Goal: Task Accomplishment & Management: Complete application form

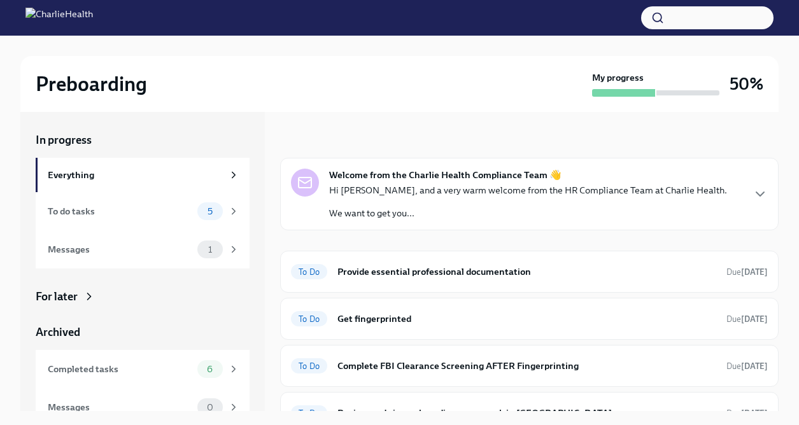
click at [474, 113] on div "In progress Welcome from the Charlie Health Compliance Team 👋 Hi [PERSON_NAME],…" at bounding box center [529, 261] width 498 height 299
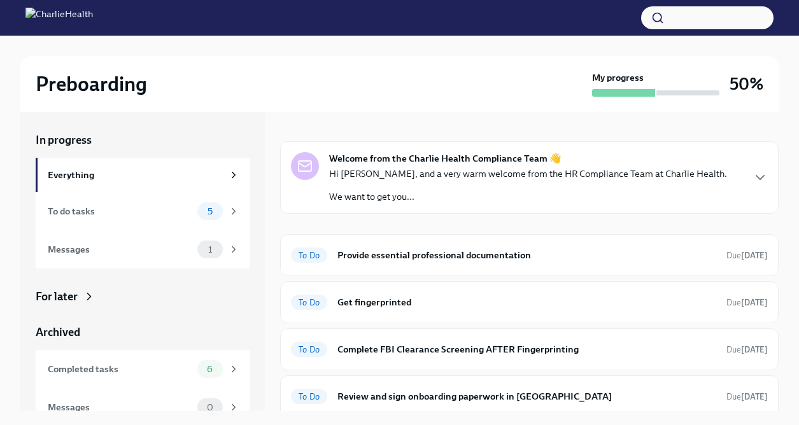
scroll to position [51, 0]
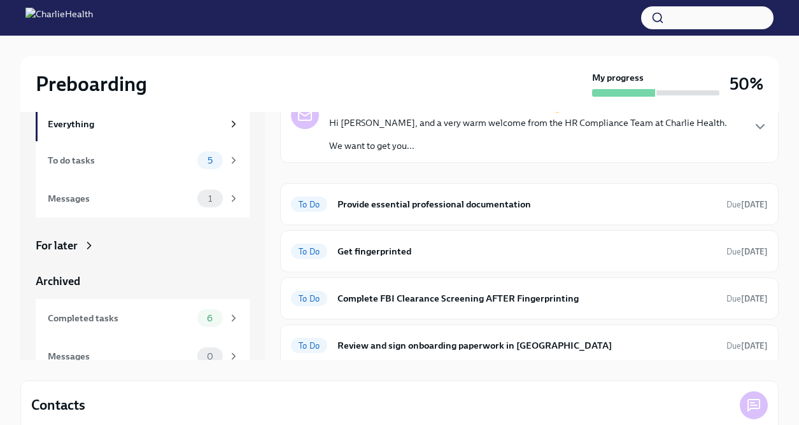
click at [441, 401] on h6 "Register on the [US_STATE] [MEDICAL_DATA] website" at bounding box center [526, 408] width 379 height 14
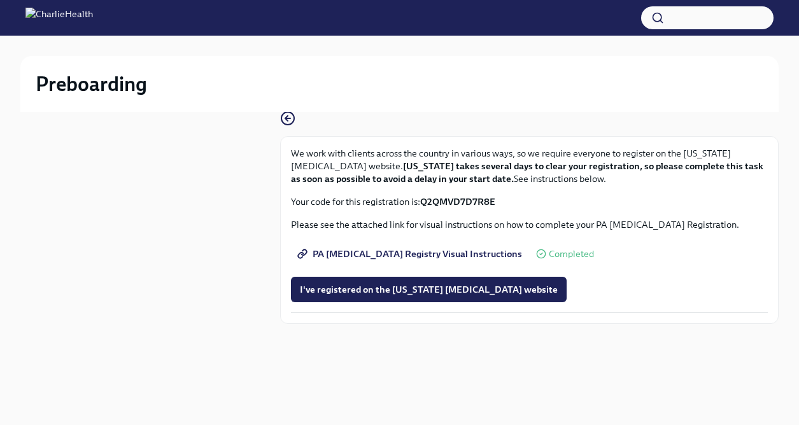
scroll to position [1, 0]
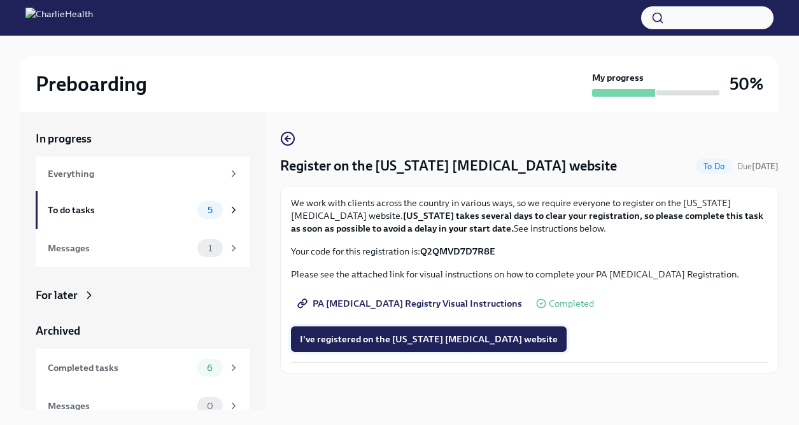
click at [443, 326] on button "I've registered on the [US_STATE] [MEDICAL_DATA] website" at bounding box center [429, 338] width 276 height 25
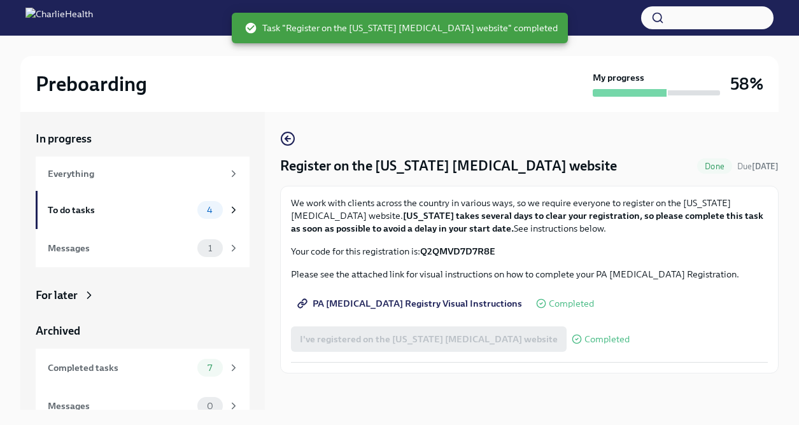
click at [43, 22] on img at bounding box center [58, 18] width 67 height 20
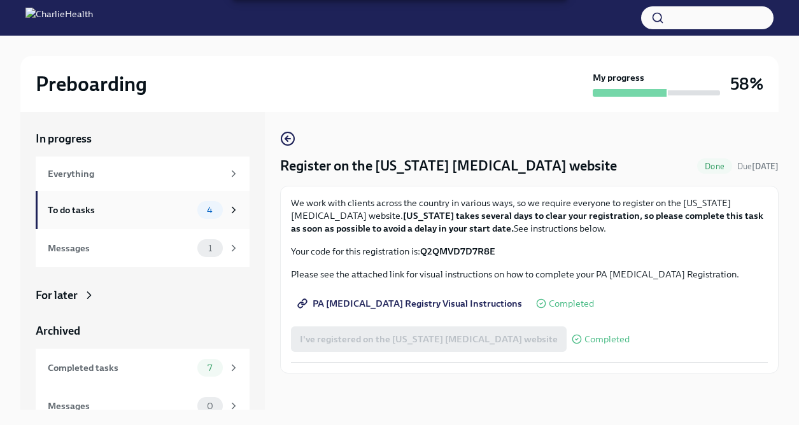
click at [88, 203] on div "To do tasks" at bounding box center [120, 210] width 144 height 14
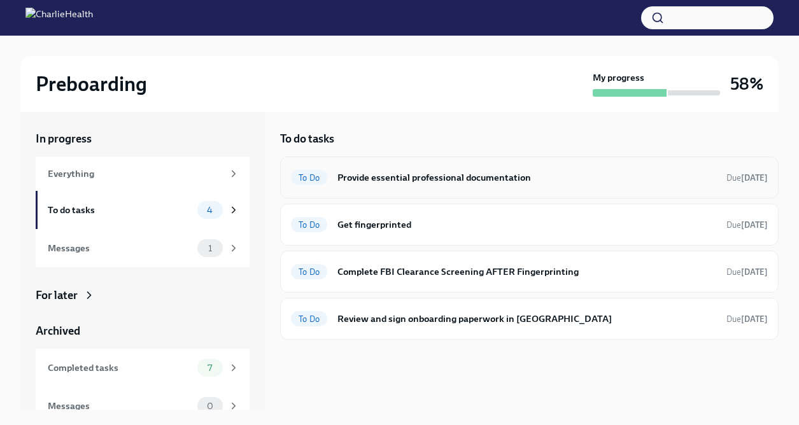
click at [401, 171] on h6 "Provide essential professional documentation" at bounding box center [526, 178] width 379 height 14
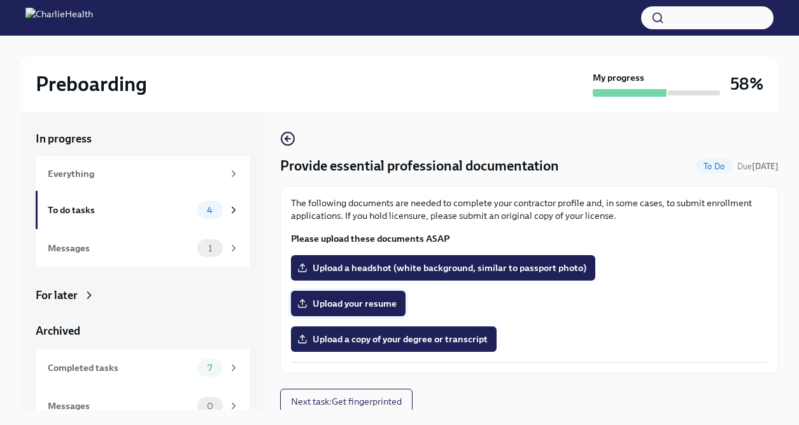
click at [380, 297] on span "Upload your resume" at bounding box center [348, 303] width 97 height 13
click at [0, 0] on input "Upload your resume" at bounding box center [0, 0] width 0 height 0
click at [387, 297] on span "Upload your resume" at bounding box center [348, 303] width 97 height 13
click at [0, 0] on input "Upload your resume" at bounding box center [0, 0] width 0 height 0
click at [442, 326] on label "Upload a copy of your degree or transcript" at bounding box center [394, 338] width 206 height 25
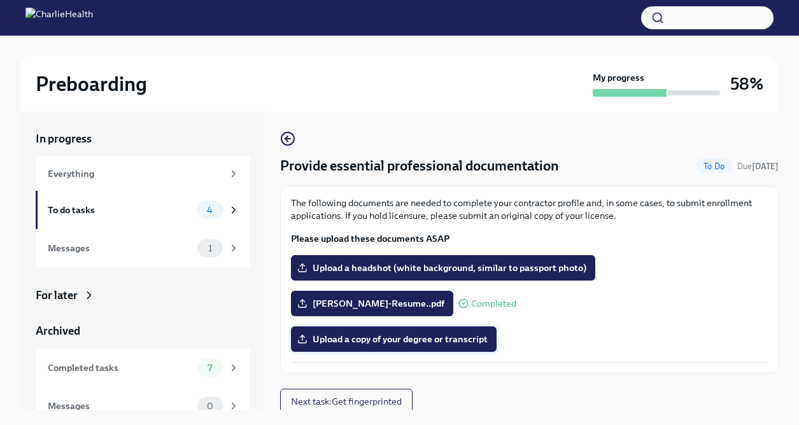
click at [0, 0] on input "Upload a copy of your degree or transcript" at bounding box center [0, 0] width 0 height 0
click at [357, 333] on span "Upload a copy of your degree or transcript" at bounding box center [394, 339] width 188 height 13
click at [0, 0] on input "Upload a copy of your degree or transcript" at bounding box center [0, 0] width 0 height 0
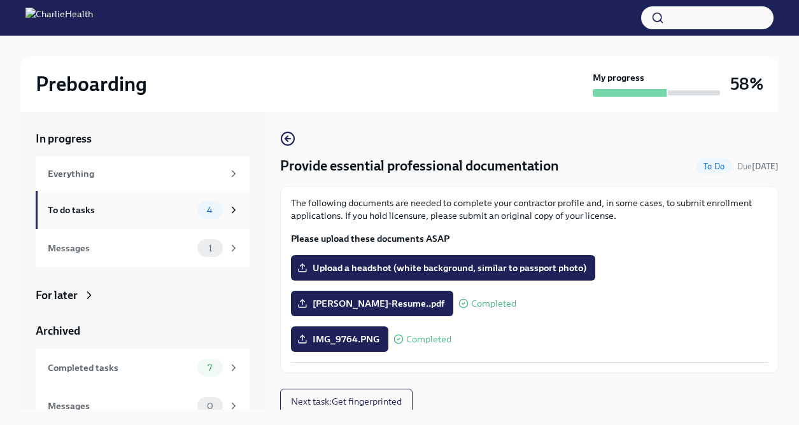
click at [167, 203] on div "To do tasks" at bounding box center [120, 210] width 144 height 14
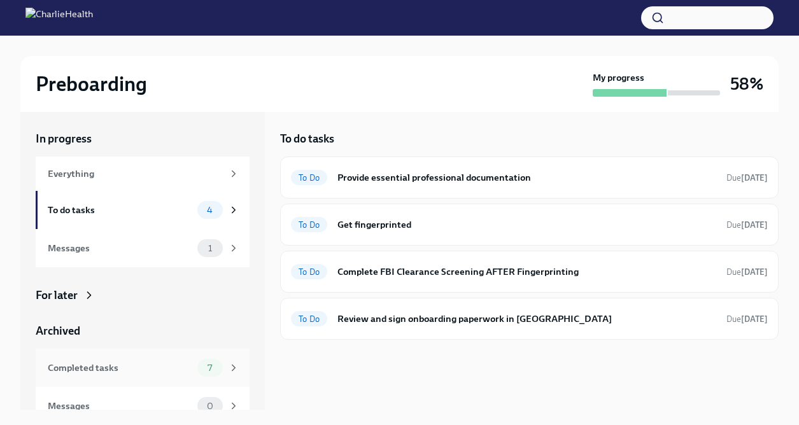
click at [115, 361] on div "Completed tasks" at bounding box center [120, 368] width 144 height 14
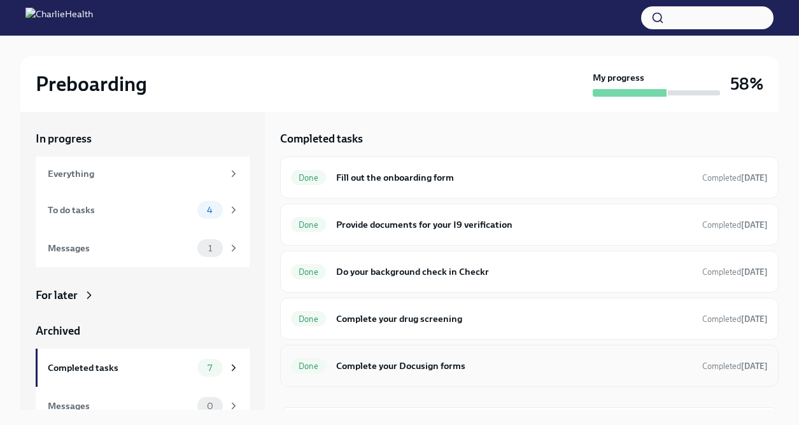
click at [400, 359] on h6 "Complete your Docusign forms" at bounding box center [514, 366] width 356 height 14
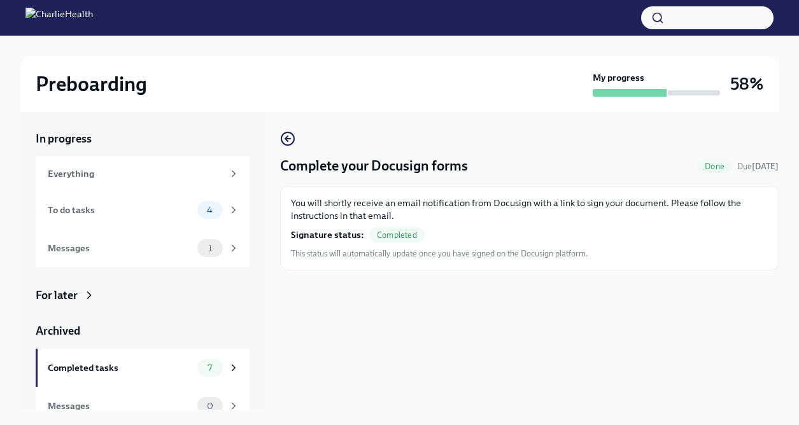
click at [395, 248] on span "This status will automatically update once you have signed on the Docusign plat…" at bounding box center [439, 254] width 297 height 12
click at [393, 230] on span "Completed" at bounding box center [396, 235] width 55 height 10
click at [389, 230] on span "Completed" at bounding box center [396, 235] width 55 height 10
click at [147, 361] on div "Completed tasks" at bounding box center [120, 368] width 144 height 14
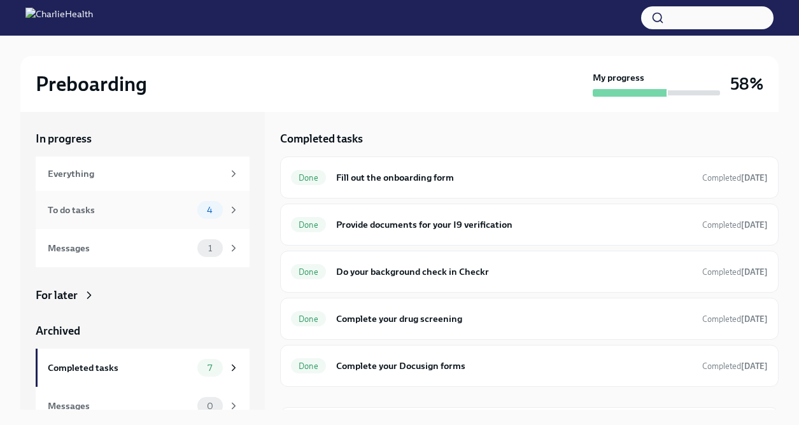
click at [157, 205] on div "To do tasks" at bounding box center [120, 210] width 144 height 14
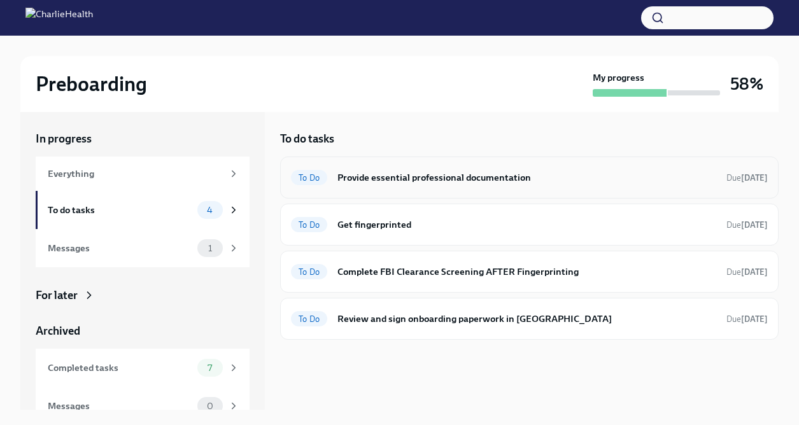
click at [367, 175] on div "To Do Provide essential professional documentation Due [DATE]" at bounding box center [529, 177] width 477 height 20
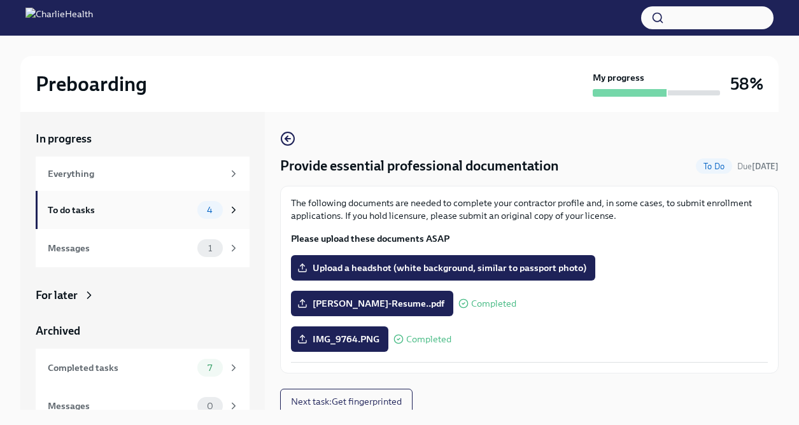
click at [156, 203] on div "To do tasks" at bounding box center [120, 210] width 144 height 14
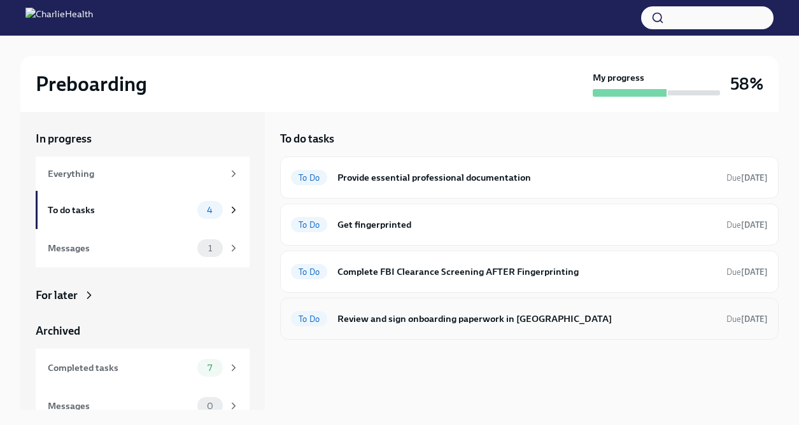
click at [365, 312] on h6 "Review and sign onboarding paperwork in [GEOGRAPHIC_DATA]" at bounding box center [526, 319] width 379 height 14
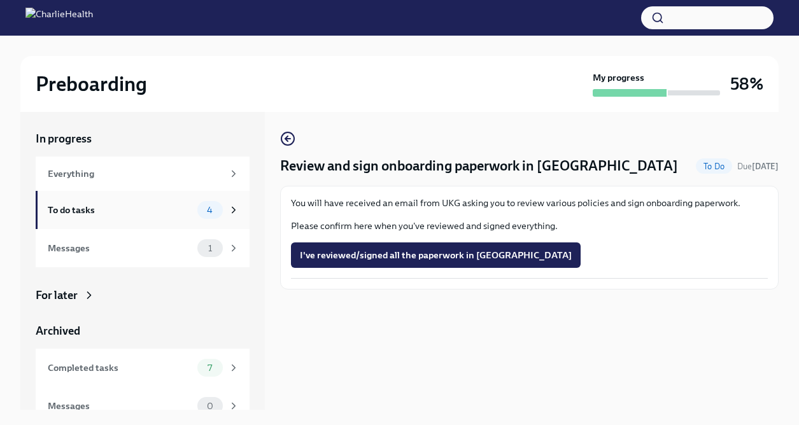
click at [164, 203] on div "To do tasks" at bounding box center [120, 210] width 144 height 14
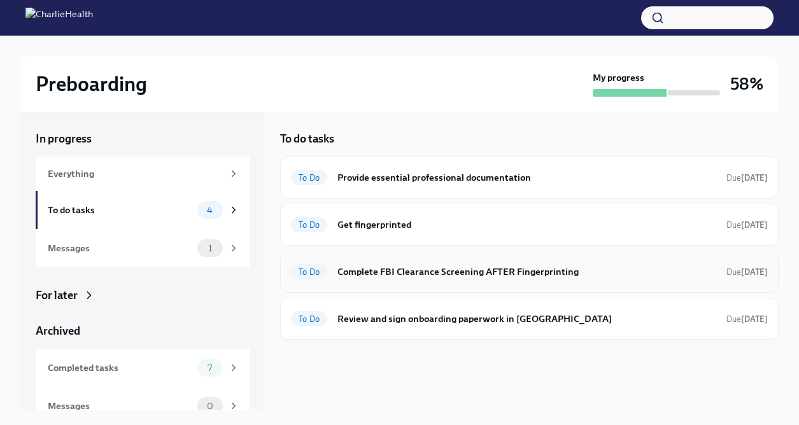
click at [347, 262] on div "To Do Complete FBI Clearance Screening AFTER Fingerprinting Due [DATE]" at bounding box center [529, 272] width 477 height 20
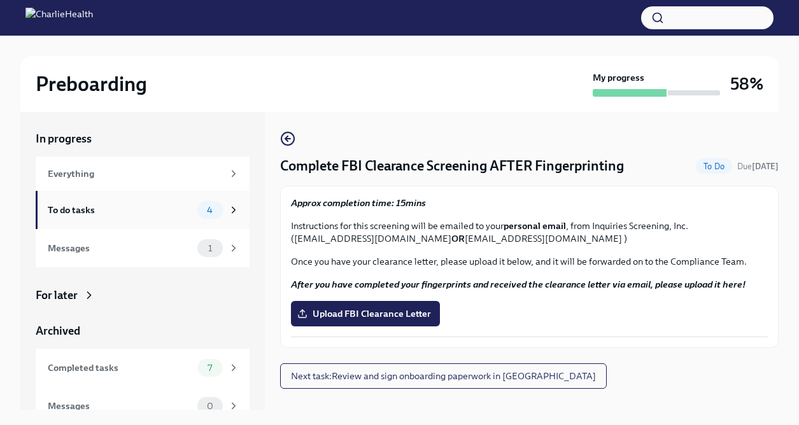
click at [124, 203] on div "To do tasks" at bounding box center [120, 210] width 144 height 14
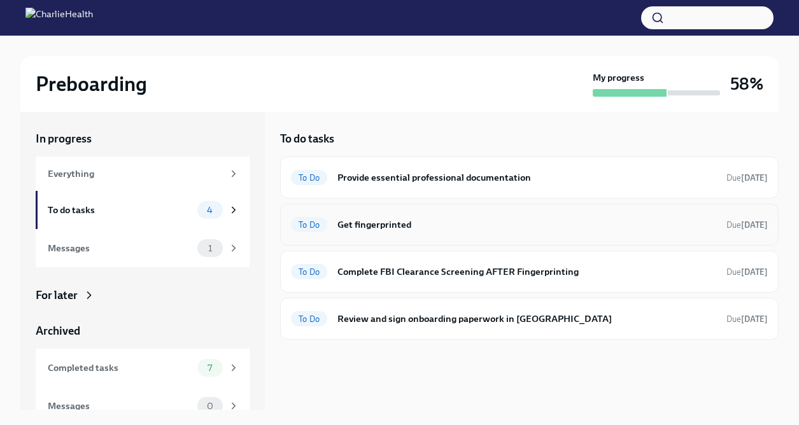
click at [400, 218] on h6 "Get fingerprinted" at bounding box center [526, 225] width 379 height 14
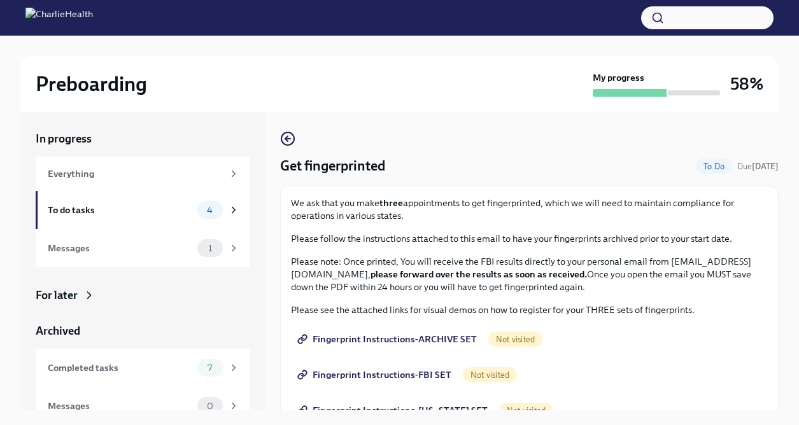
click at [368, 333] on span "Fingerprint Instructions-ARCHIVE SET" at bounding box center [388, 339] width 177 height 13
click at [673, 398] on div "Fingerprint Instructions-[US_STATE] SET Not visited" at bounding box center [529, 410] width 477 height 25
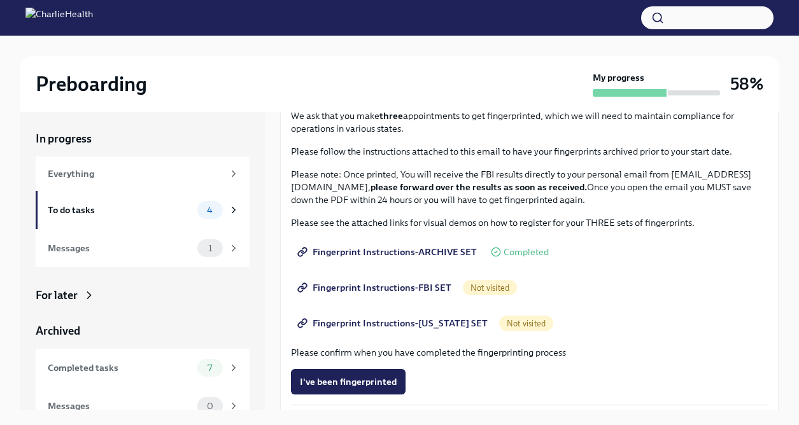
scroll to position [62, 0]
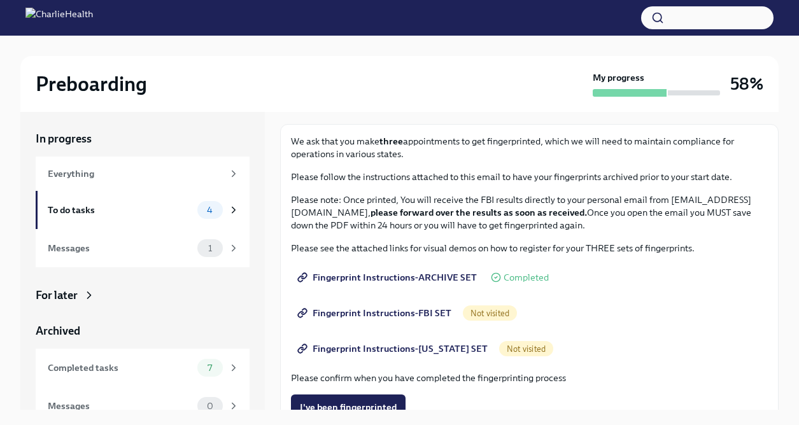
click at [377, 307] on span "Fingerprint Instructions-FBI SET" at bounding box center [375, 313] width 151 height 13
click at [604, 336] on div "Fingerprint Instructions-[US_STATE] SET Not visited" at bounding box center [529, 348] width 477 height 25
click at [403, 342] on span "Fingerprint Instructions-[US_STATE] SET" at bounding box center [394, 348] width 188 height 13
click at [647, 300] on div "Fingerprint Instructions-FBI SET Completed" at bounding box center [529, 312] width 477 height 25
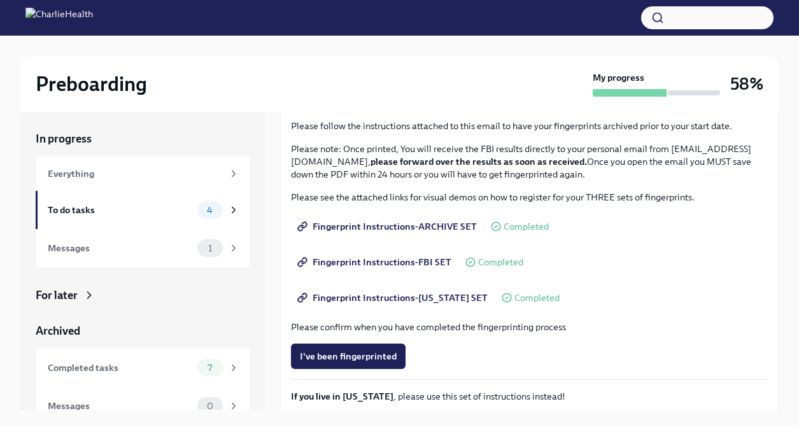
scroll to position [138, 0]
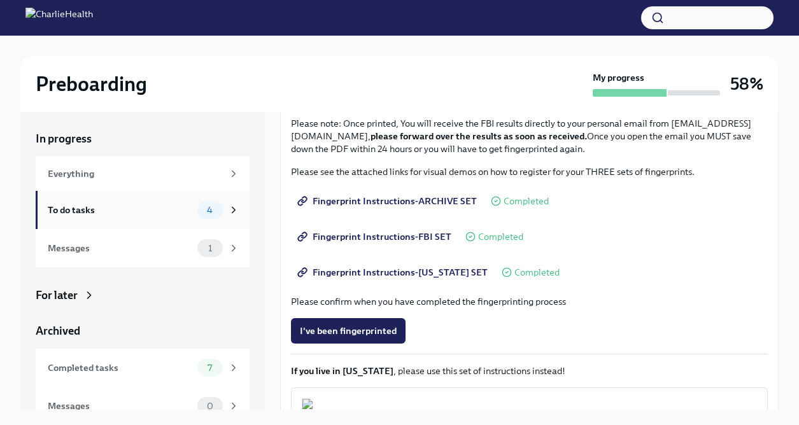
click at [185, 203] on div "To do tasks" at bounding box center [120, 210] width 144 height 14
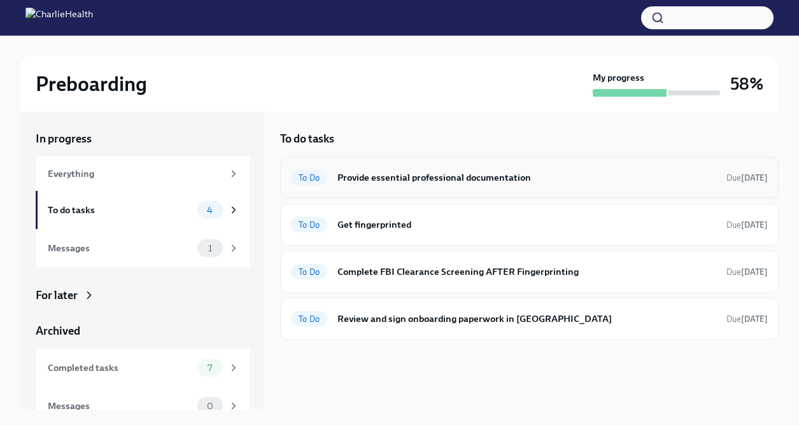
click at [437, 176] on div "To Do Provide essential professional documentation Due [DATE]" at bounding box center [529, 177] width 477 height 20
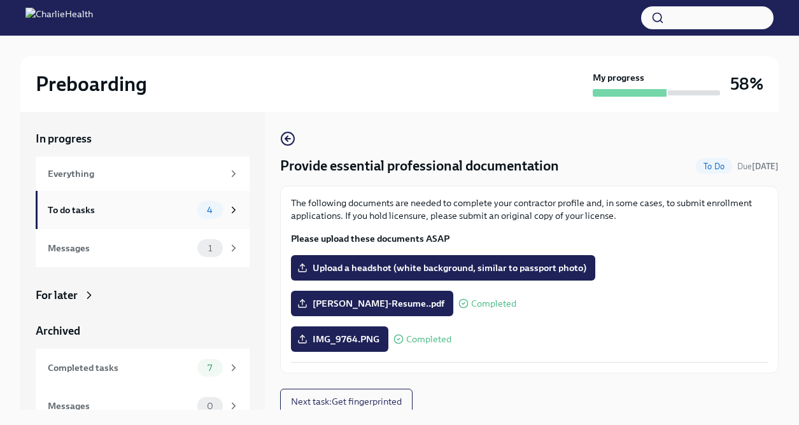
click at [199, 191] on div "To do tasks 4" at bounding box center [143, 210] width 214 height 38
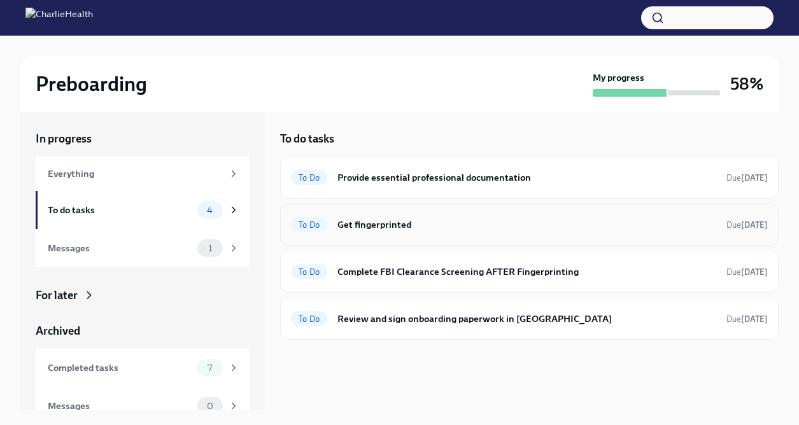
click at [605, 214] on div "To Do Get fingerprinted Due [DATE]" at bounding box center [529, 224] width 477 height 20
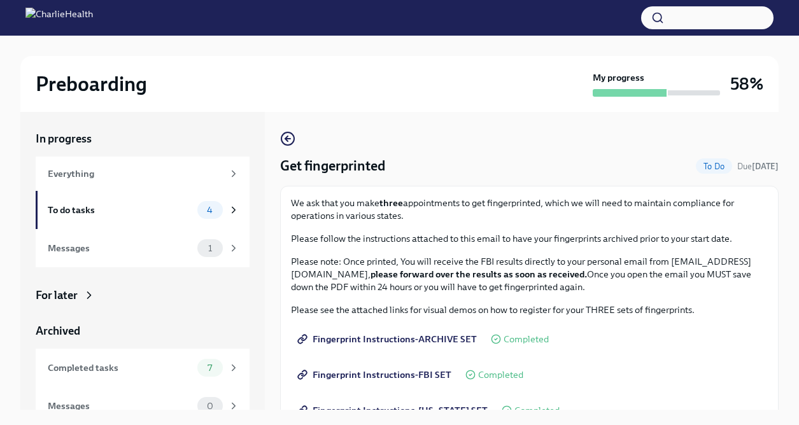
click at [605, 201] on p "We ask that you make three appointments to get fingerprinted, which we will nee…" at bounding box center [529, 209] width 477 height 25
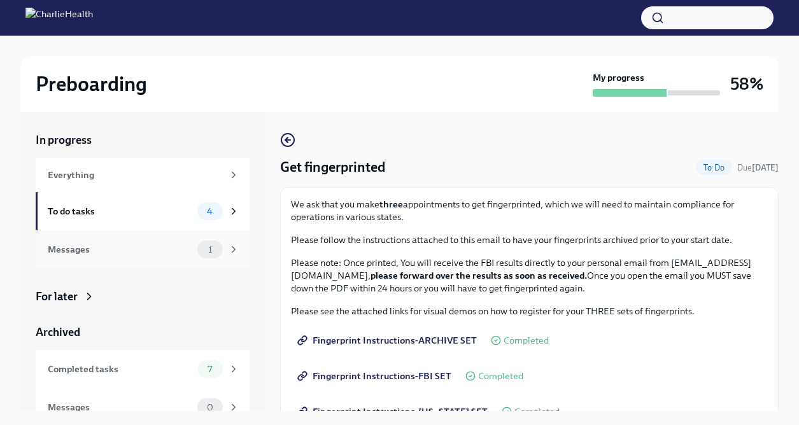
click at [148, 246] on div "Messages" at bounding box center [120, 249] width 144 height 14
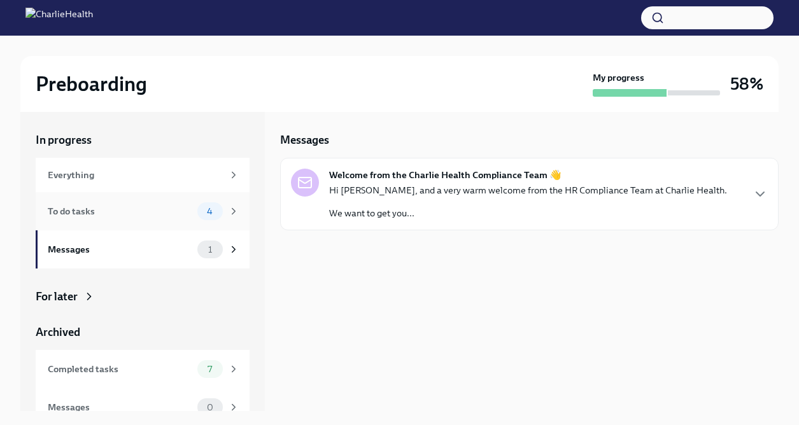
click at [170, 206] on div "To do tasks" at bounding box center [120, 211] width 144 height 14
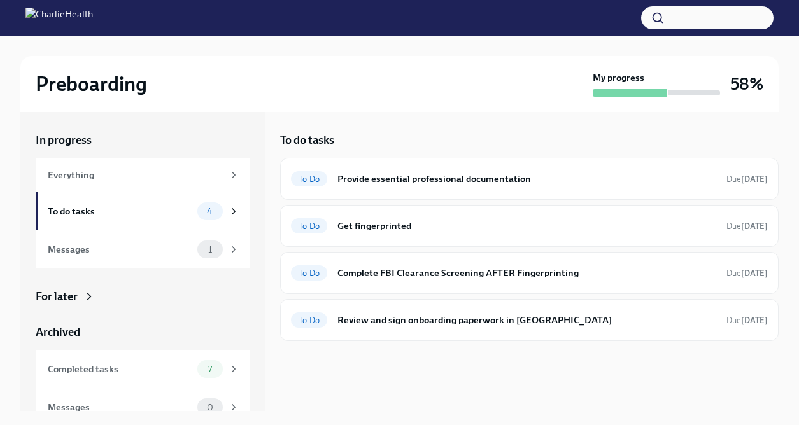
click at [321, 359] on div "To do tasks To Do Provide essential professional documentation Due [DATE] To Do…" at bounding box center [529, 261] width 498 height 299
click at [360, 172] on h6 "Provide essential professional documentation" at bounding box center [526, 179] width 379 height 14
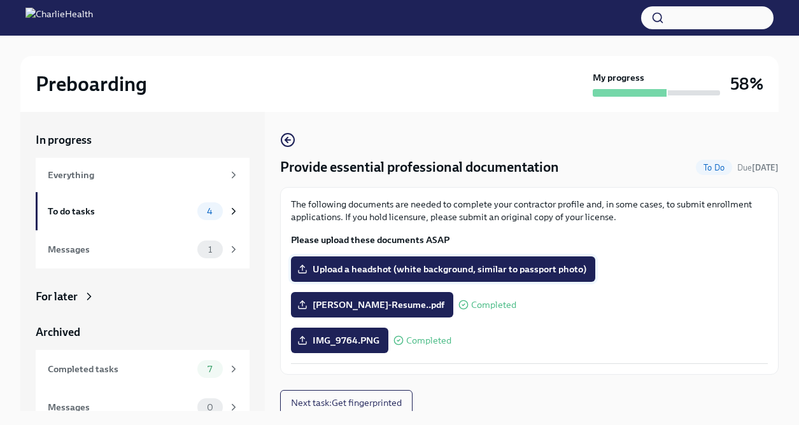
click at [523, 263] on span "Upload a headshot (white background, similar to passport photo)" at bounding box center [443, 269] width 286 height 13
click at [0, 0] on input "Upload a headshot (white background, similar to passport photo)" at bounding box center [0, 0] width 0 height 0
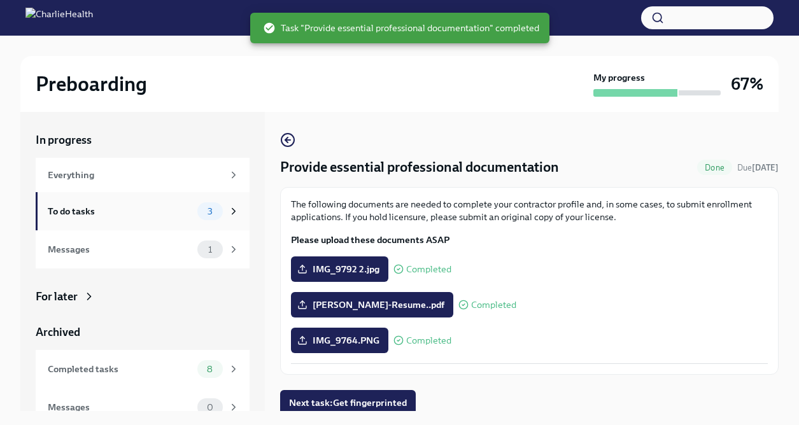
click at [192, 207] on div "To do tasks" at bounding box center [120, 211] width 144 height 14
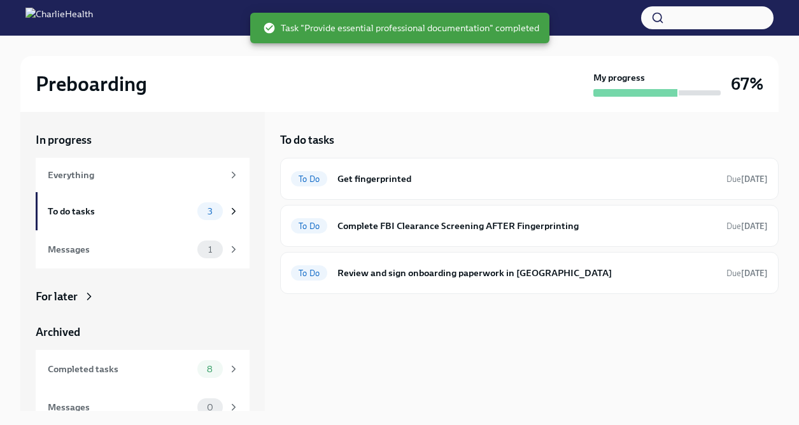
click at [389, 378] on div "To do tasks To Do Get fingerprinted Due [DATE] To Do Complete FBI Clearance Scr…" at bounding box center [529, 261] width 498 height 299
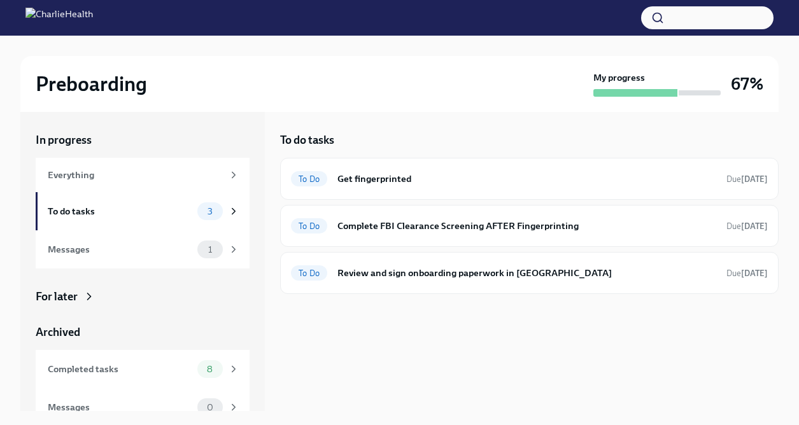
click at [419, 336] on div "To do tasks To Do Get fingerprinted Due [DATE] To Do Complete FBI Clearance Scr…" at bounding box center [529, 261] width 498 height 299
click at [148, 362] on div "Completed tasks" at bounding box center [120, 369] width 144 height 14
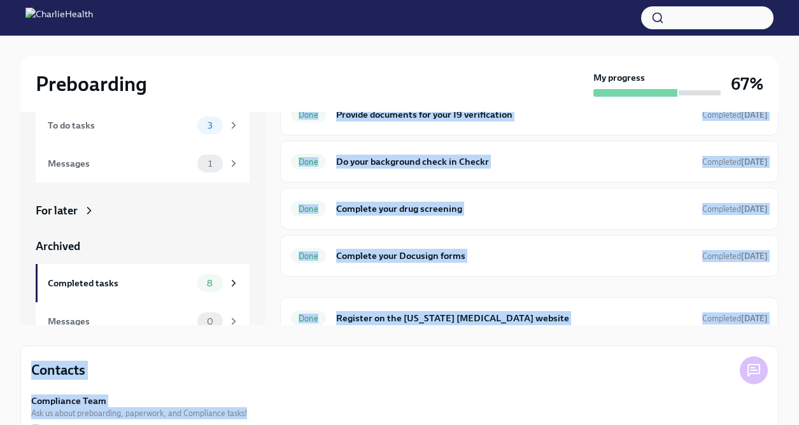
scroll to position [99, 0]
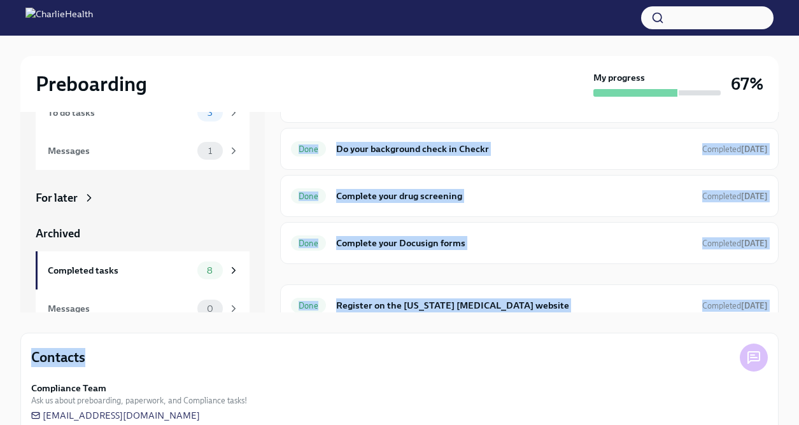
drag, startPoint x: 472, startPoint y: 117, endPoint x: 431, endPoint y: 346, distance: 232.1
click at [431, 346] on div "In progress Everything To do tasks 3 Messages 1 For later Archived Completed ta…" at bounding box center [399, 222] width 758 height 419
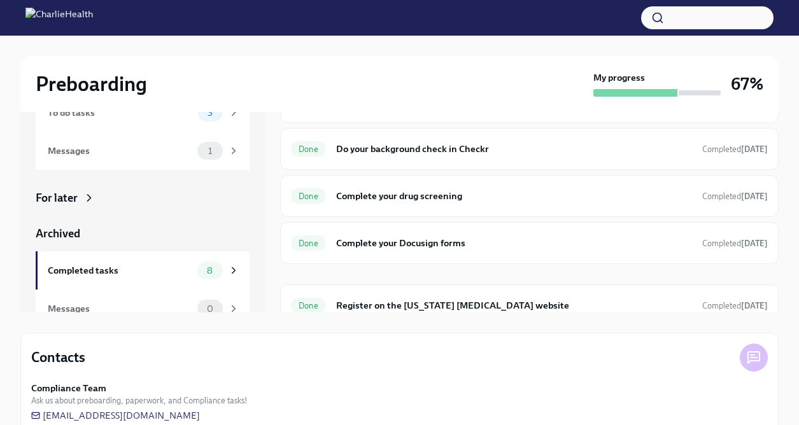
click at [431, 348] on div "Contacts" at bounding box center [382, 357] width 703 height 19
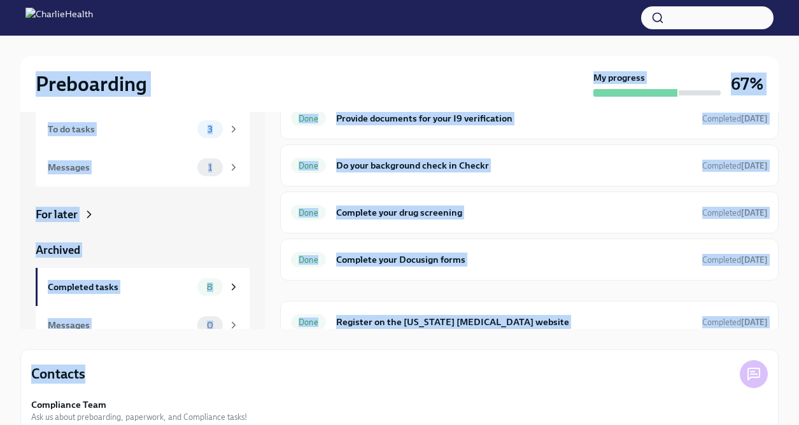
drag, startPoint x: 432, startPoint y: 346, endPoint x: 475, endPoint y: -3, distance: 350.8
click at [475, 0] on html "Preboarding My progress 67% In progress Everything To do tasks 3 Messages 1 For…" at bounding box center [399, 191] width 799 height 547
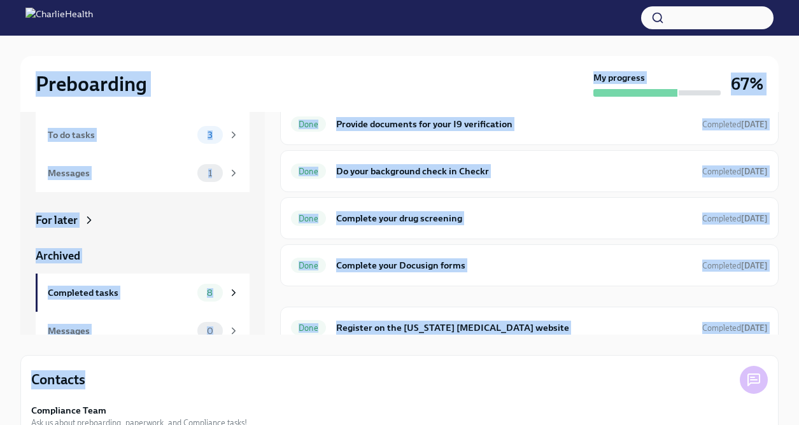
click at [487, 91] on div "Preboarding" at bounding box center [312, 83] width 552 height 25
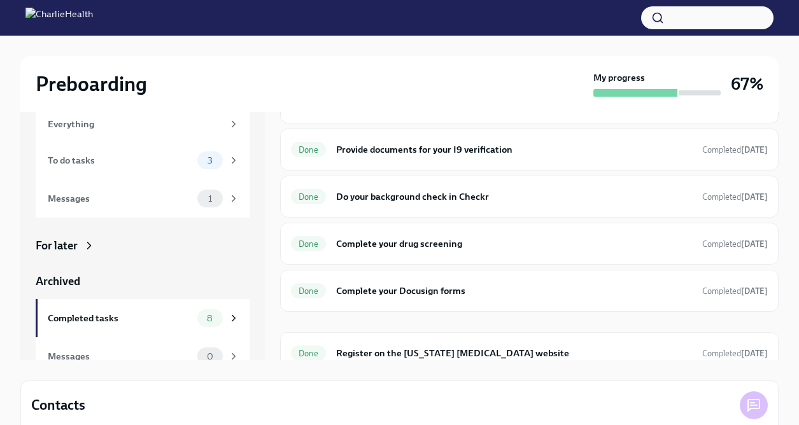
scroll to position [0, 0]
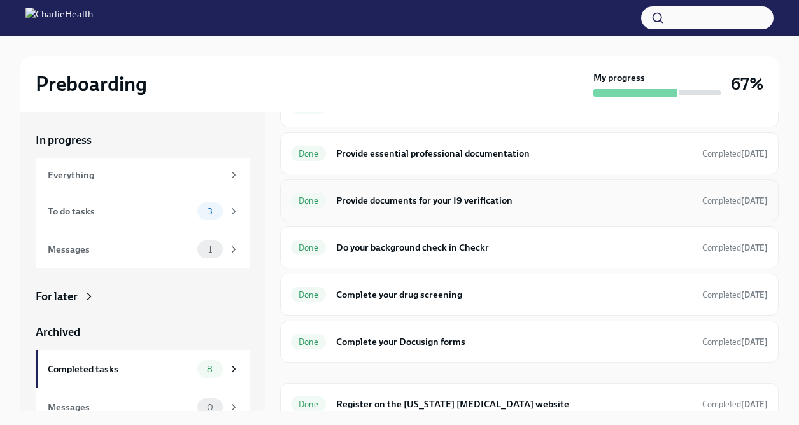
click at [458, 193] on h6 "Provide documents for your I9 verification" at bounding box center [514, 200] width 356 height 14
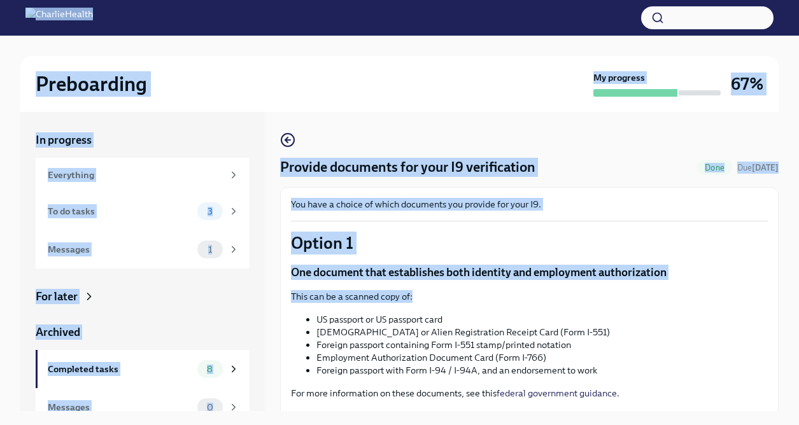
drag, startPoint x: 435, startPoint y: 241, endPoint x: 495, endPoint y: -51, distance: 298.2
click at [495, 0] on html "Preboarding My progress 67% In progress Everything To do tasks 3 Messages 1 For…" at bounding box center [399, 223] width 799 height 447
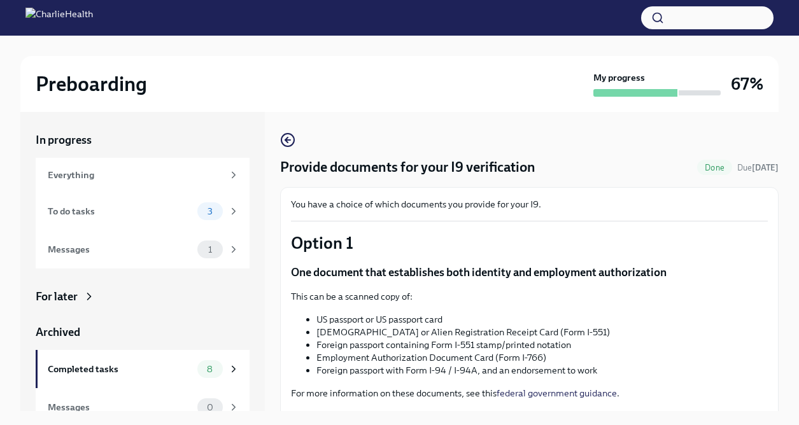
click at [400, 74] on div "Preboarding" at bounding box center [312, 83] width 552 height 25
click at [165, 362] on div "Completed tasks" at bounding box center [120, 369] width 144 height 14
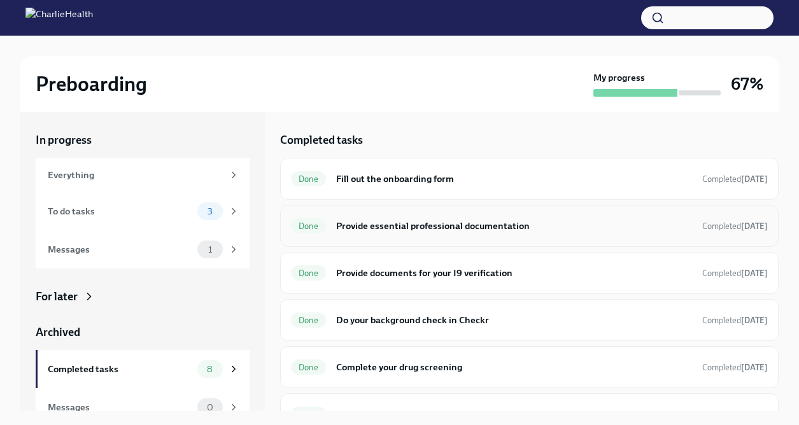
click at [434, 219] on h6 "Provide essential professional documentation" at bounding box center [514, 226] width 356 height 14
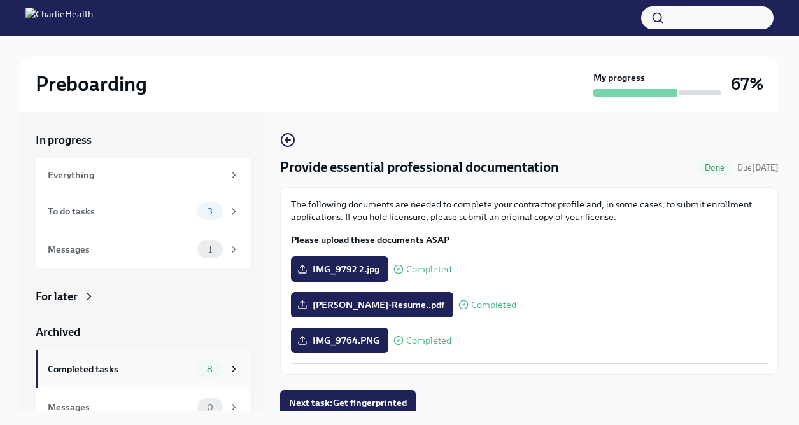
click at [174, 362] on div "Completed tasks" at bounding box center [120, 369] width 144 height 14
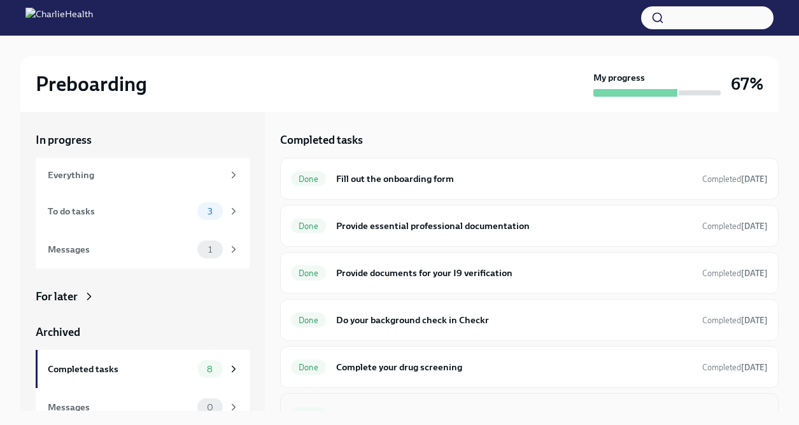
click at [410, 407] on h6 "Complete your Docusign forms" at bounding box center [514, 414] width 356 height 14
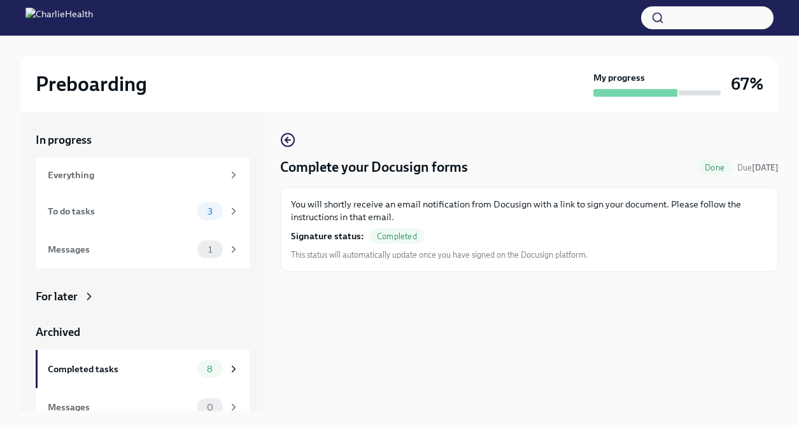
click at [361, 297] on div "Complete your Docusign forms Done Due [DATE] You will shortly receive an email …" at bounding box center [529, 261] width 498 height 299
click at [153, 362] on div "Completed tasks" at bounding box center [120, 369] width 144 height 14
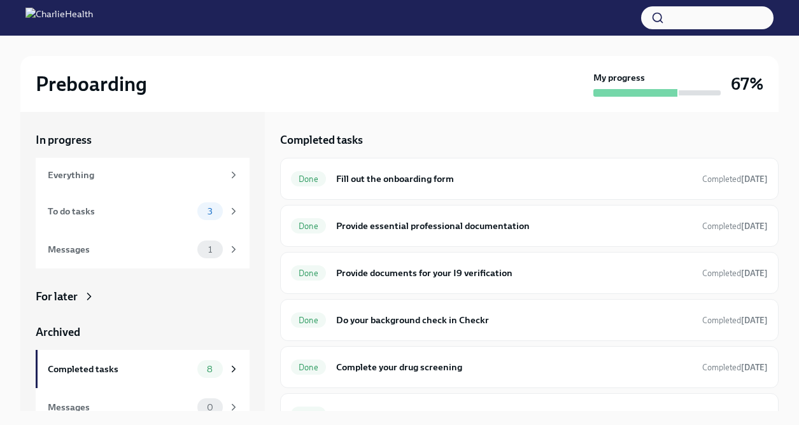
drag, startPoint x: 546, startPoint y: 341, endPoint x: 484, endPoint y: 122, distance: 228.2
click at [484, 122] on div "Completed tasks Done Fill out the onboarding form Completed [DATE] Done Provide…" at bounding box center [529, 261] width 498 height 299
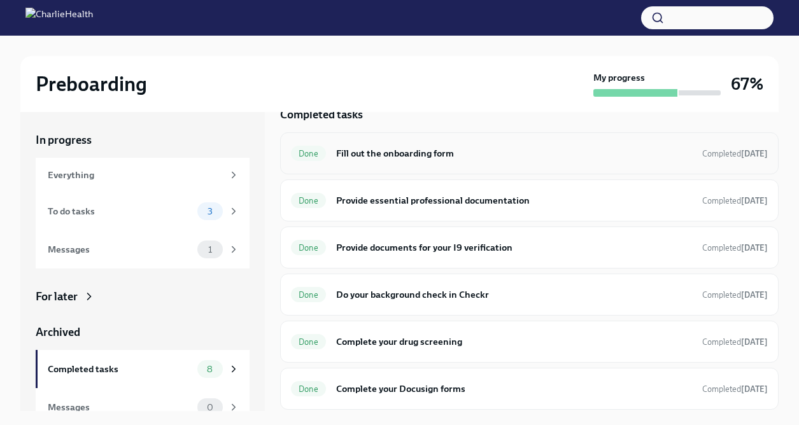
click at [407, 149] on h6 "Fill out the onboarding form" at bounding box center [514, 153] width 356 height 14
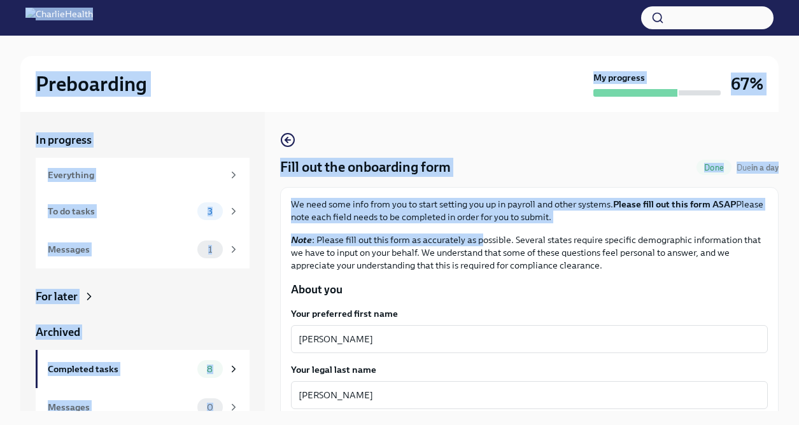
drag, startPoint x: 480, startPoint y: 223, endPoint x: 461, endPoint y: -17, distance: 241.3
click at [461, 0] on html "Preboarding My progress 67% In progress Everything To do tasks 3 Messages 1 For…" at bounding box center [399, 223] width 799 height 447
click at [404, 69] on div "Preboarding My progress 67%" at bounding box center [399, 84] width 758 height 56
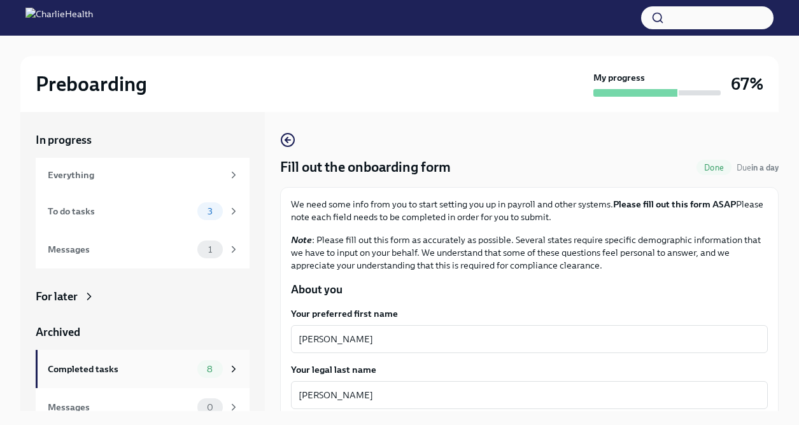
click at [172, 362] on div "Completed tasks" at bounding box center [120, 369] width 144 height 14
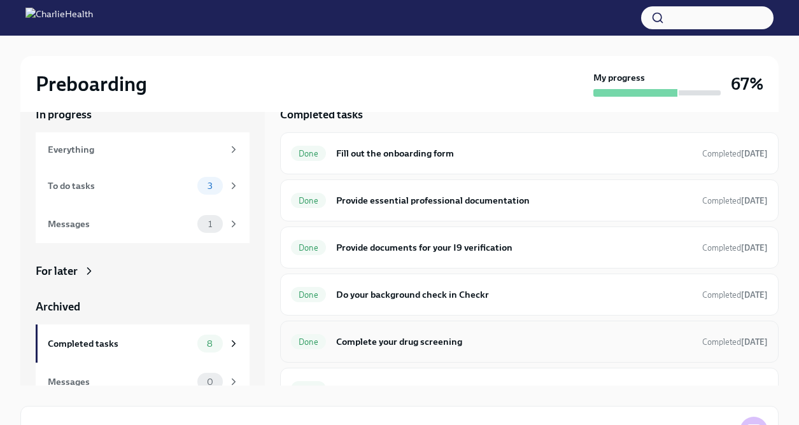
scroll to position [51, 0]
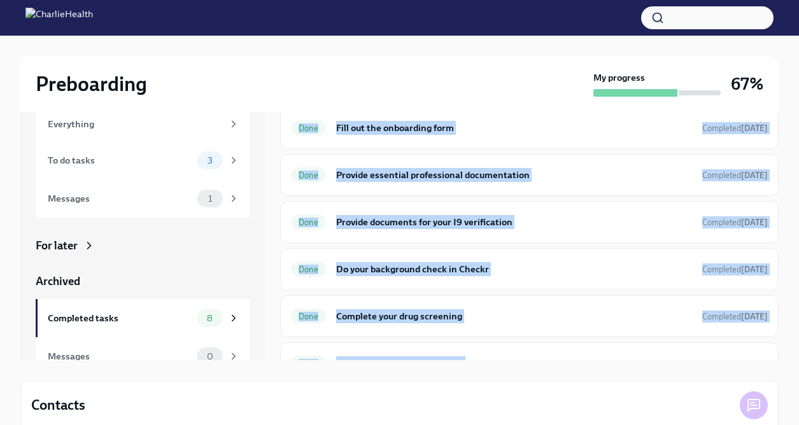
drag, startPoint x: 263, startPoint y: 326, endPoint x: 277, endPoint y: 322, distance: 13.9
click at [277, 322] on div "In progress Everything To do tasks 3 Messages 1 For later Archived Completed ta…" at bounding box center [399, 210] width 758 height 299
click at [276, 322] on div "In progress Everything To do tasks 3 Messages 1 For later Archived Completed ta…" at bounding box center [399, 210] width 758 height 299
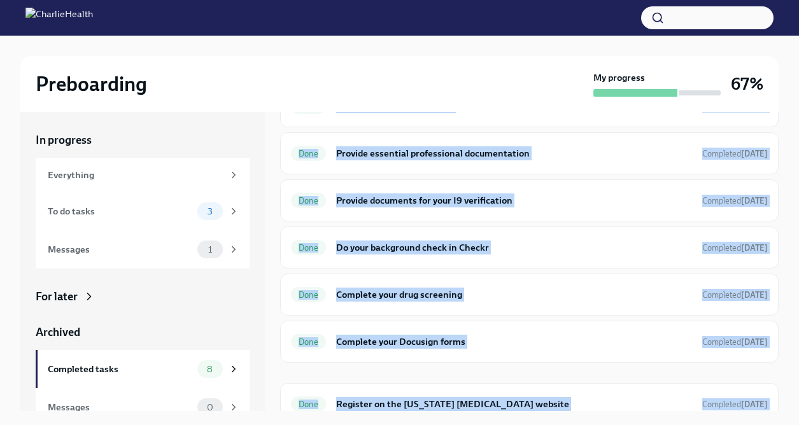
scroll to position [99, 0]
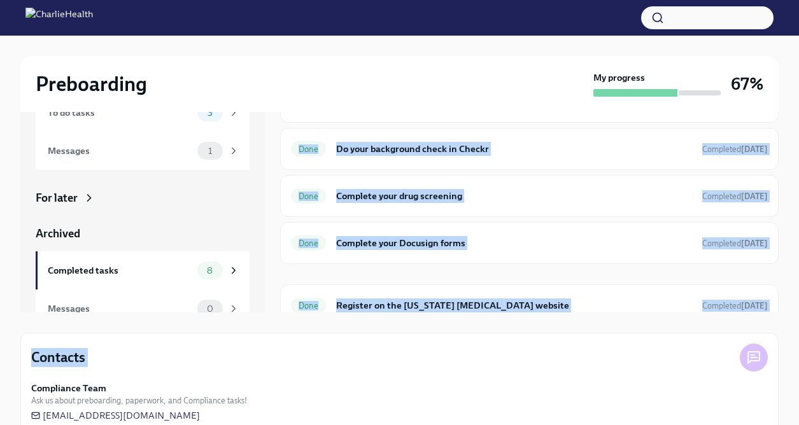
drag, startPoint x: 596, startPoint y: 113, endPoint x: 585, endPoint y: 326, distance: 213.5
click at [585, 326] on div "In progress Everything To do tasks 3 Messages 1 For later Archived Completed ta…" at bounding box center [399, 222] width 758 height 419
click at [585, 344] on div "Contacts" at bounding box center [399, 358] width 736 height 28
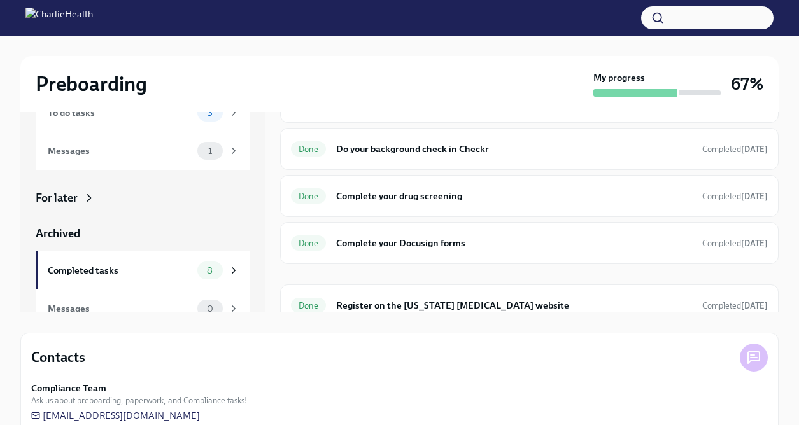
click at [197, 226] on div "Archived" at bounding box center [143, 233] width 214 height 15
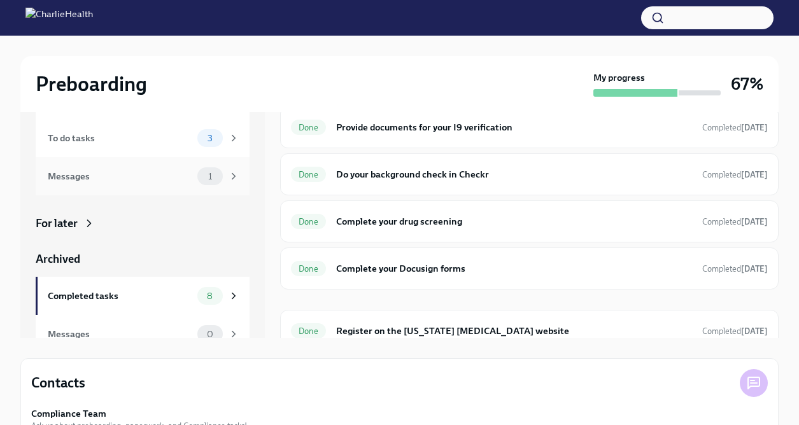
scroll to position [0, 0]
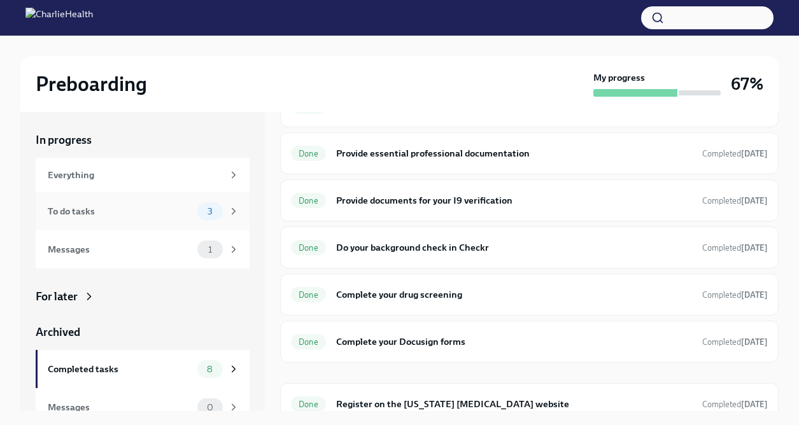
click at [189, 211] on div "To do tasks 3" at bounding box center [143, 211] width 214 height 38
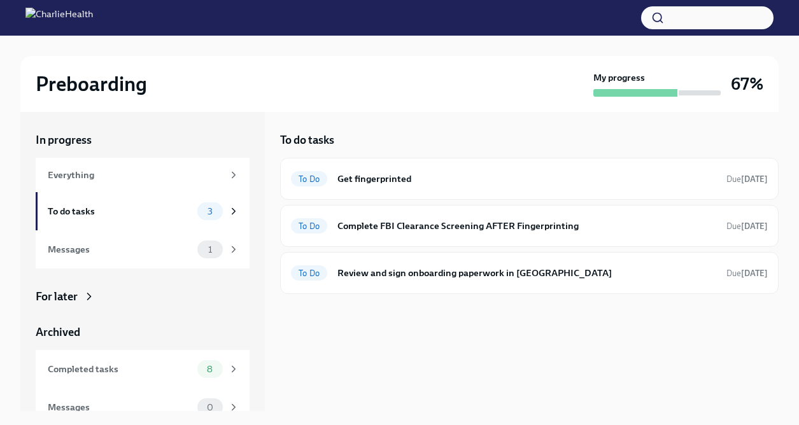
click at [503, 312] on div "To do tasks To Do Get fingerprinted Due [DATE] To Do Complete FBI Clearance Scr…" at bounding box center [529, 261] width 498 height 299
click at [505, 120] on div "To do tasks To Do Get fingerprinted Due [DATE] To Do Complete FBI Clearance Scr…" at bounding box center [529, 261] width 498 height 299
click at [33, 22] on img at bounding box center [58, 18] width 67 height 20
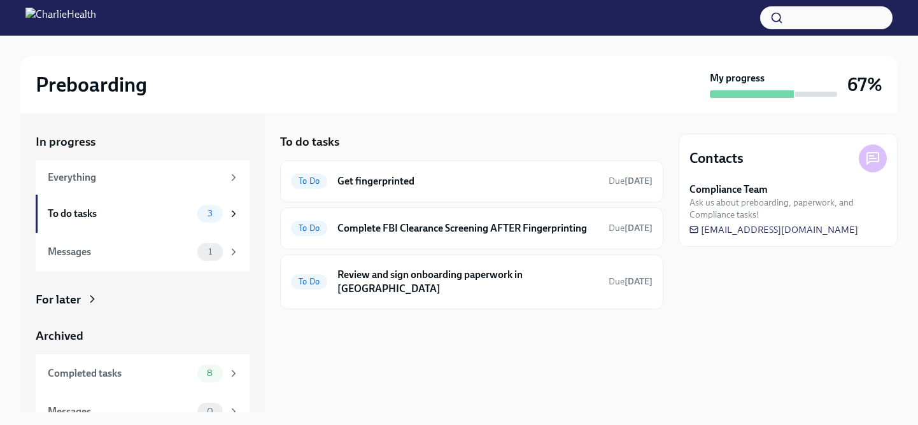
click at [68, 101] on div "Preboarding My progress 67%" at bounding box center [458, 84] width 877 height 57
click at [78, 160] on div "Everything" at bounding box center [143, 177] width 214 height 34
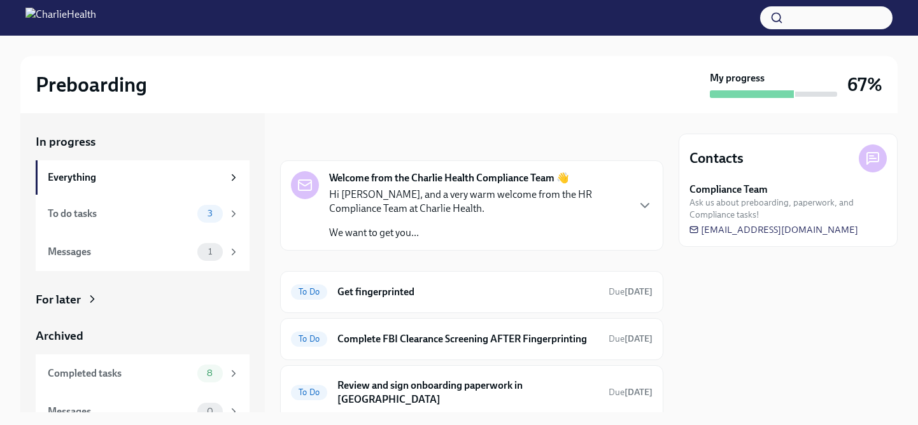
click at [37, 13] on img at bounding box center [60, 18] width 71 height 20
